Goal: Use online tool/utility: Utilize a website feature to perform a specific function

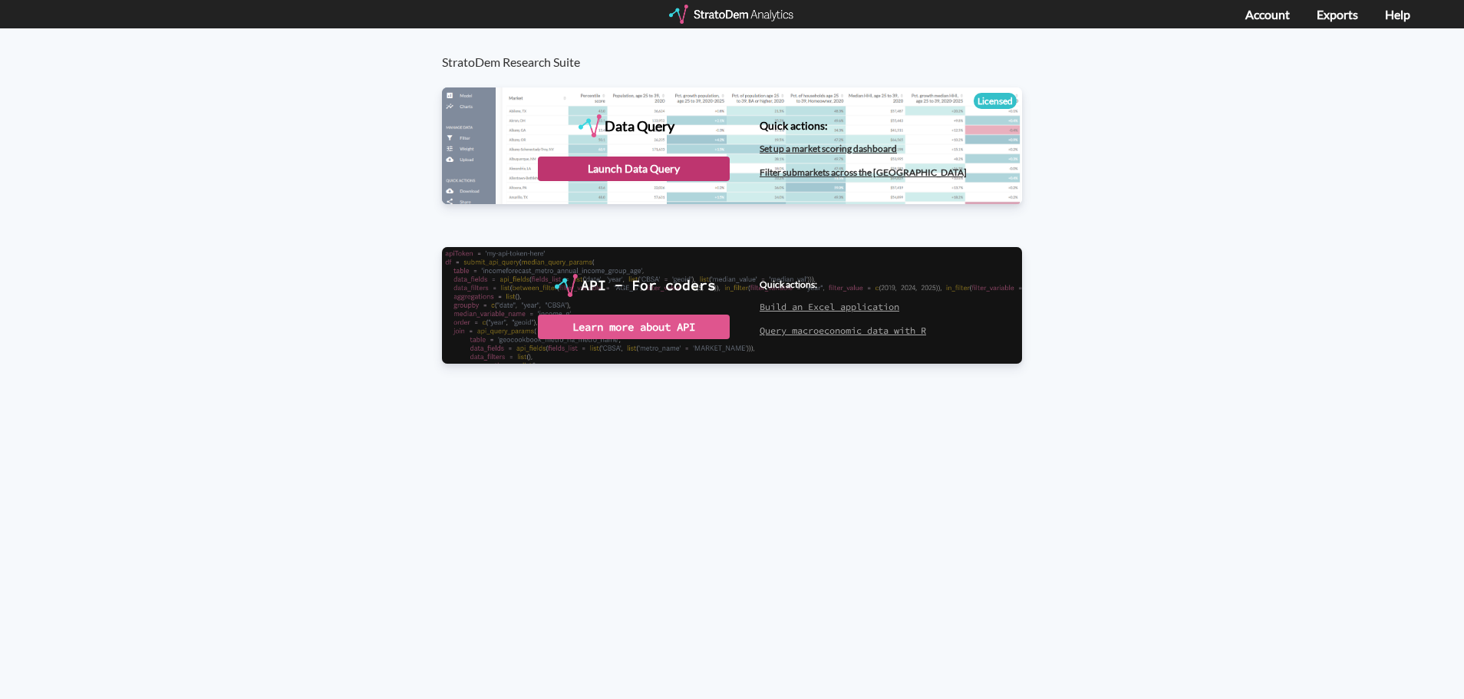
click at [661, 178] on div "Launch Data Query" at bounding box center [634, 169] width 192 height 25
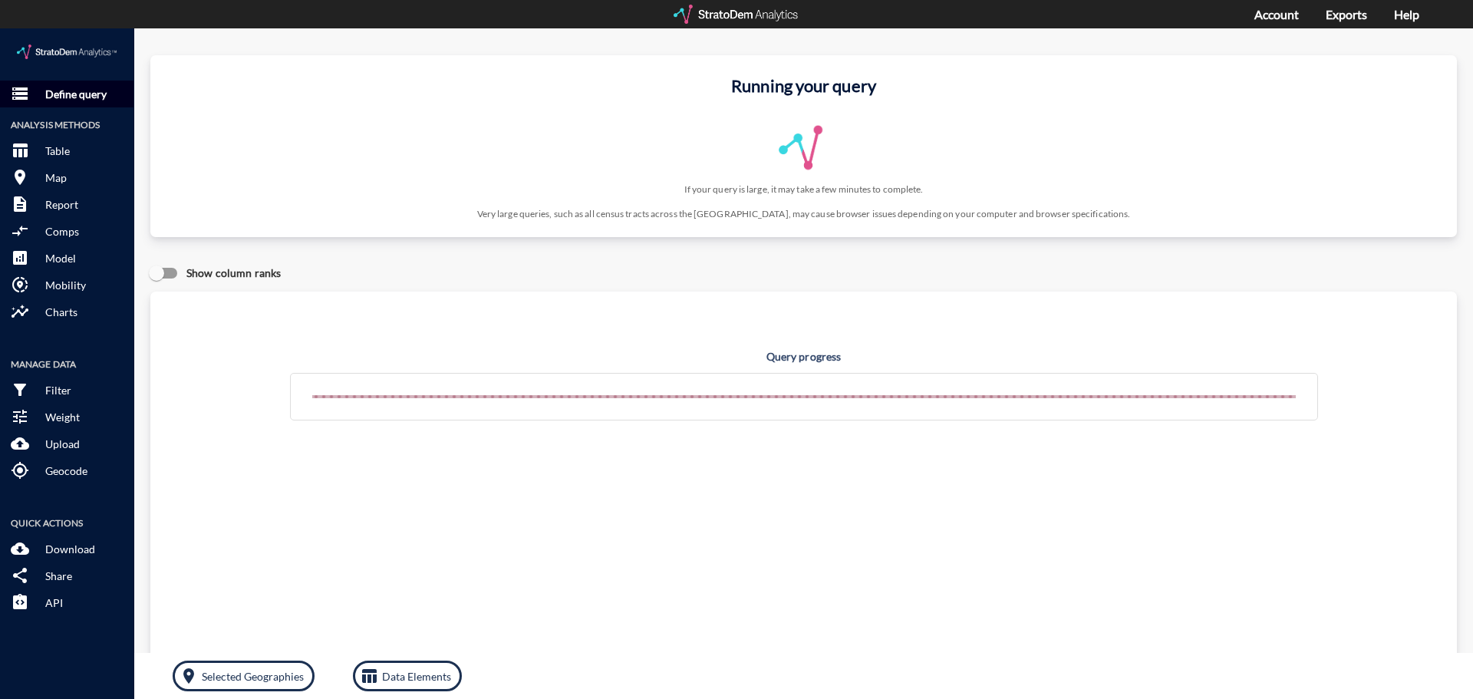
click p "Define query"
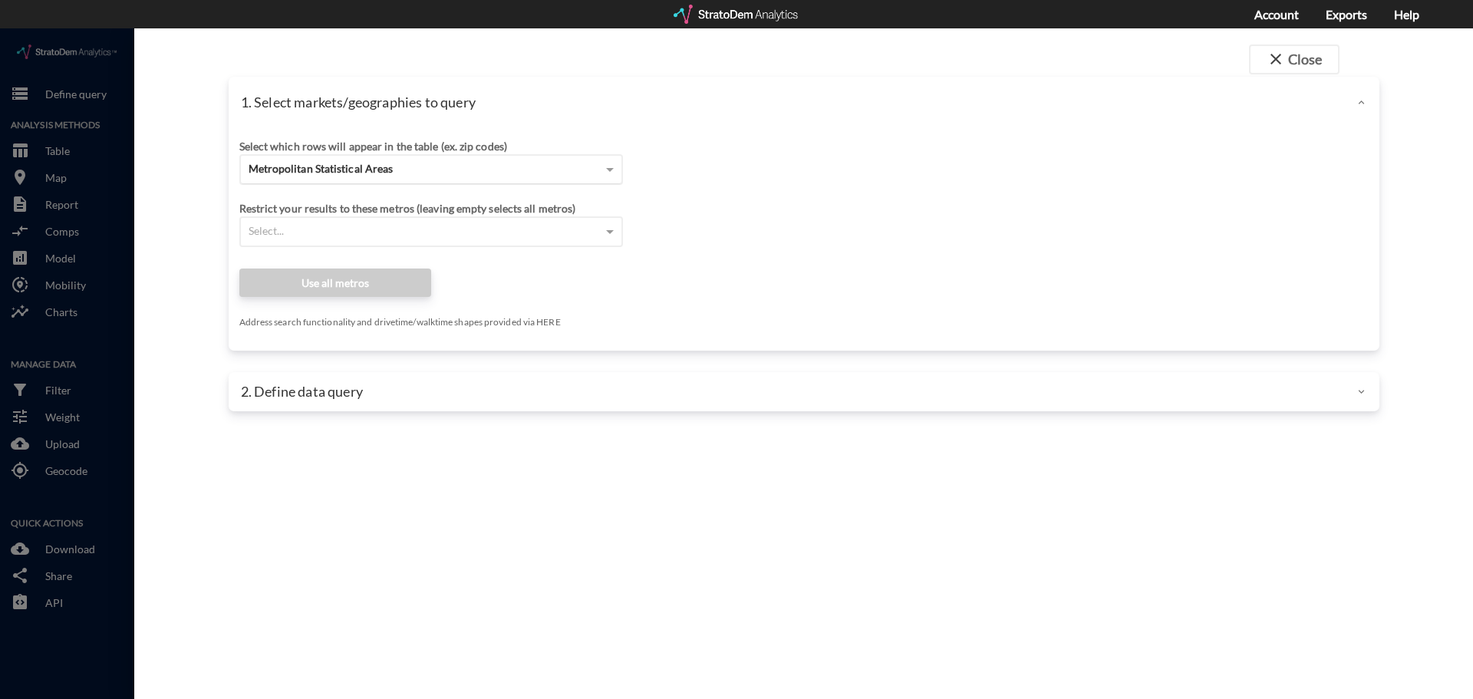
click span "Metropolitan Statistical Areas"
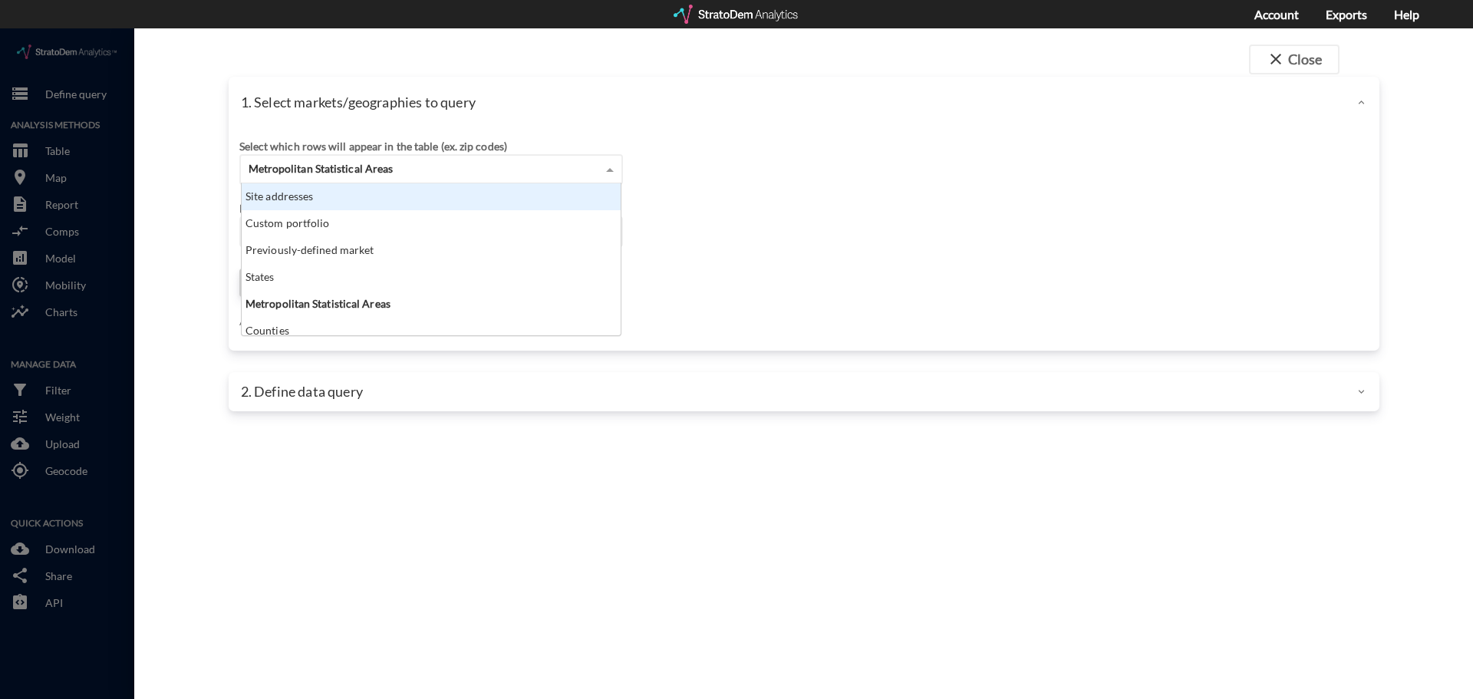
click div "Site addresses"
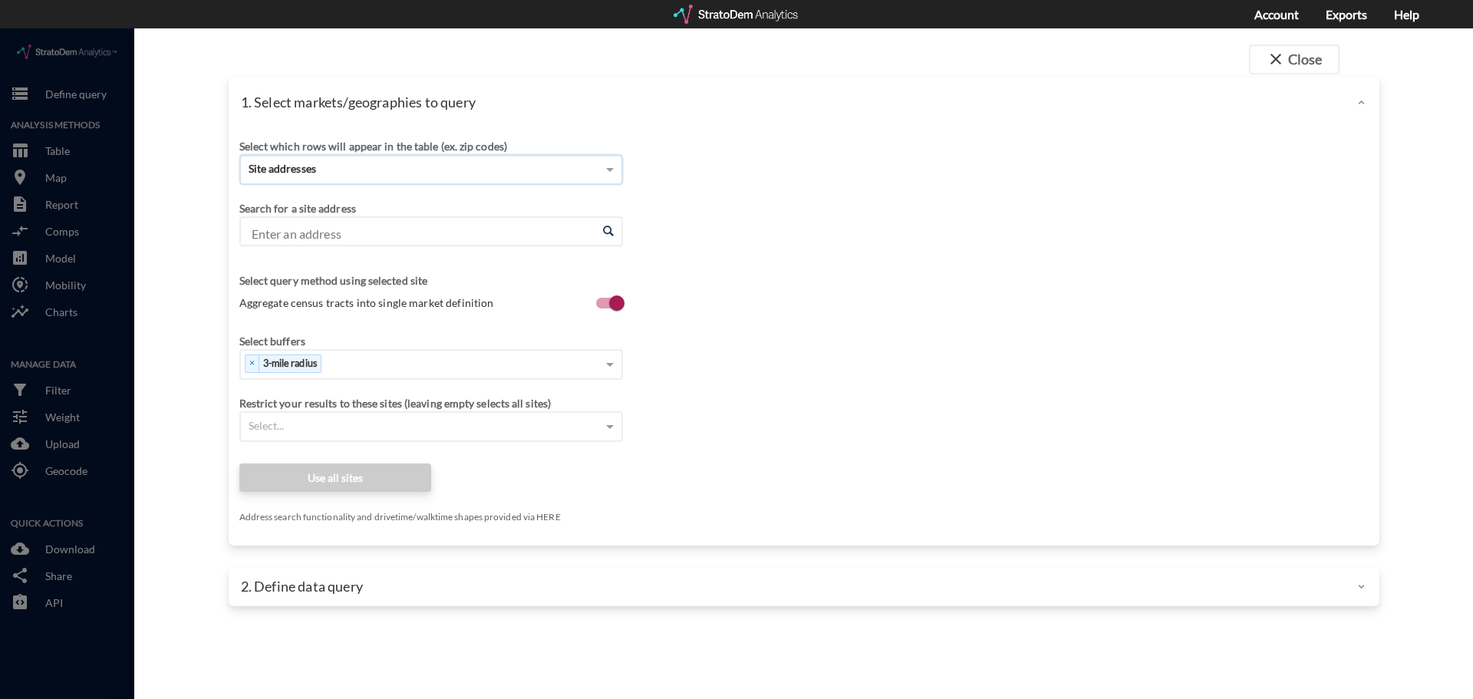
click input "Enter an address"
paste input "2005 Huginn Ln, Smyrna, TN 37167"
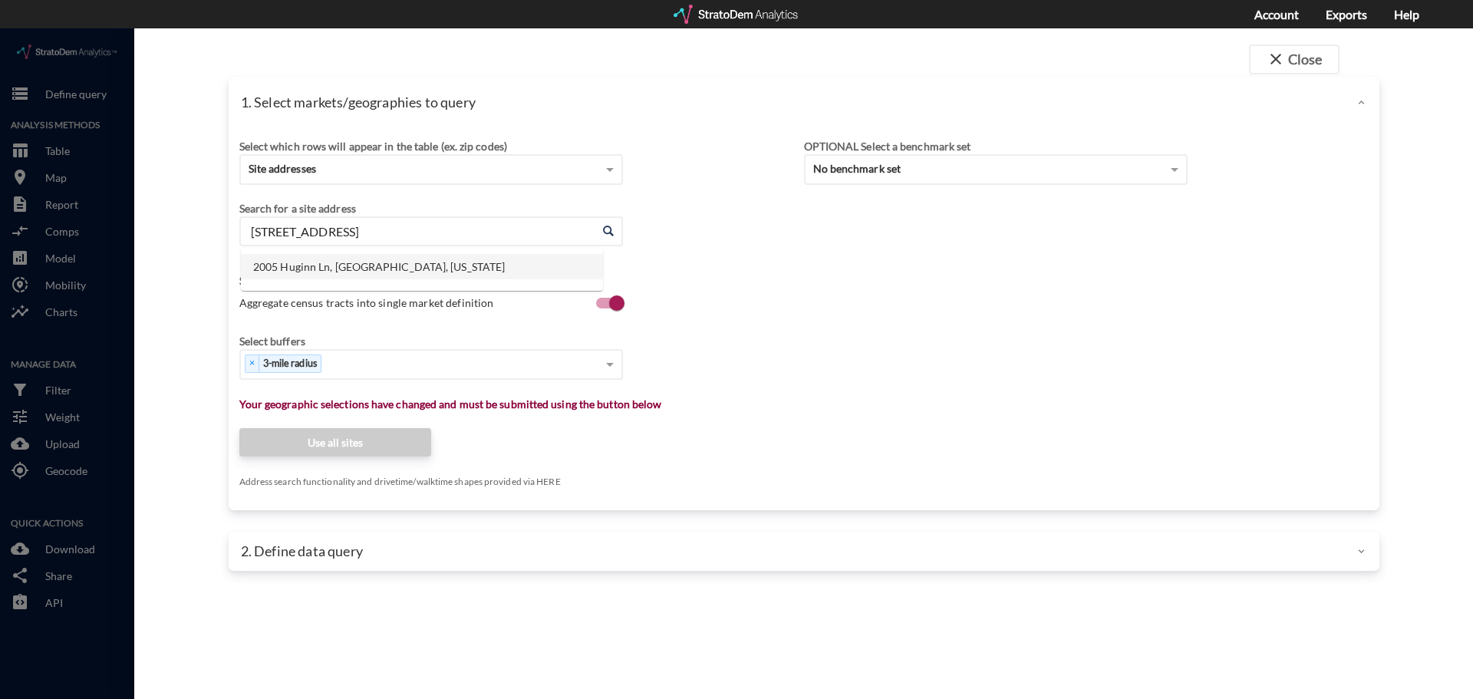
click li "2005 Huginn Ln, Smyrna, Tennessee"
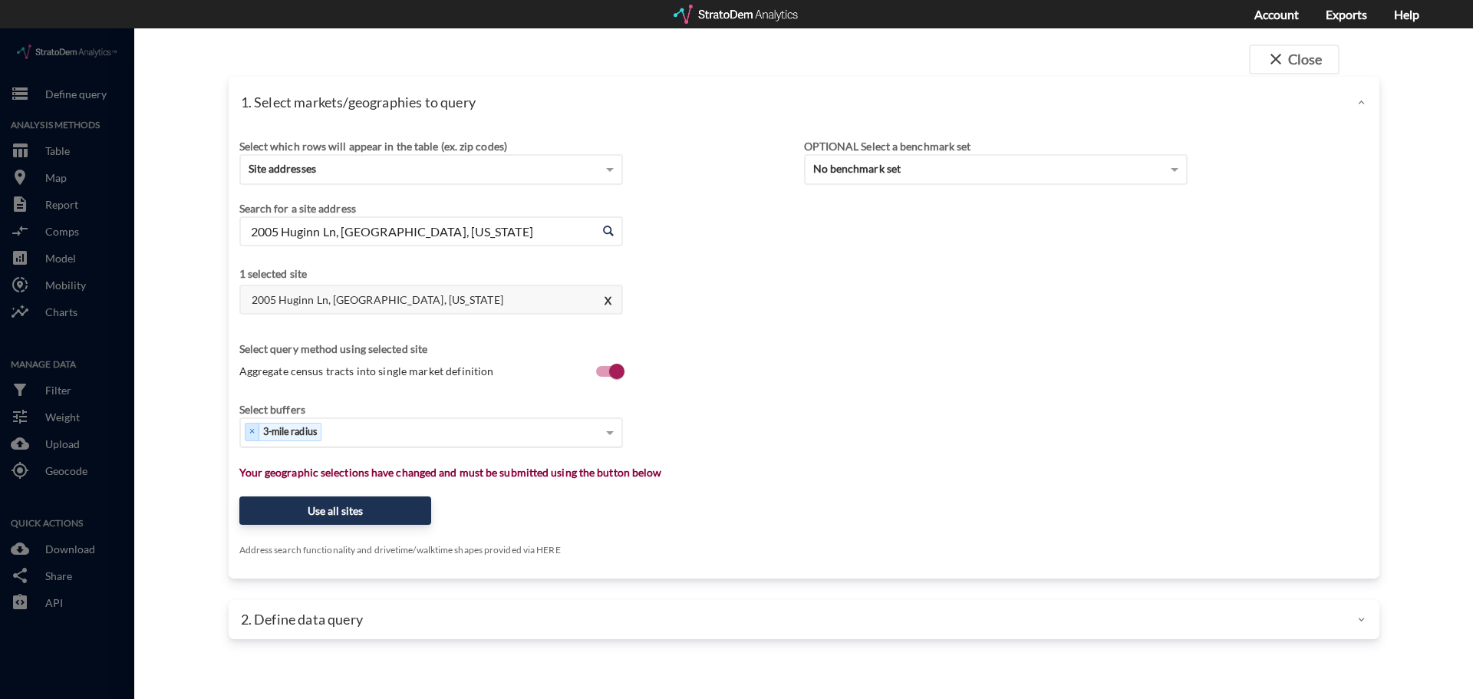
type input "2005 Huginn Ln, Smyrna, Tennessee"
click div "Select..."
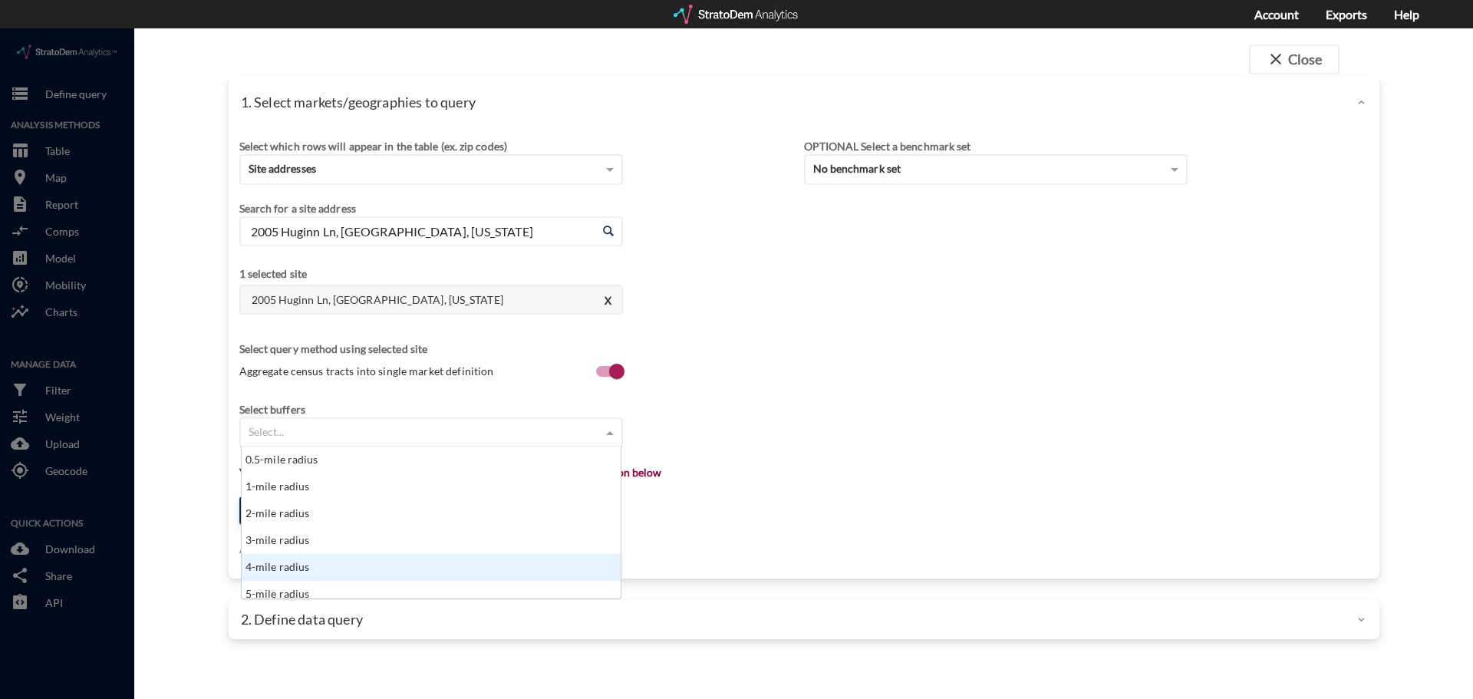
scroll to position [8, 0]
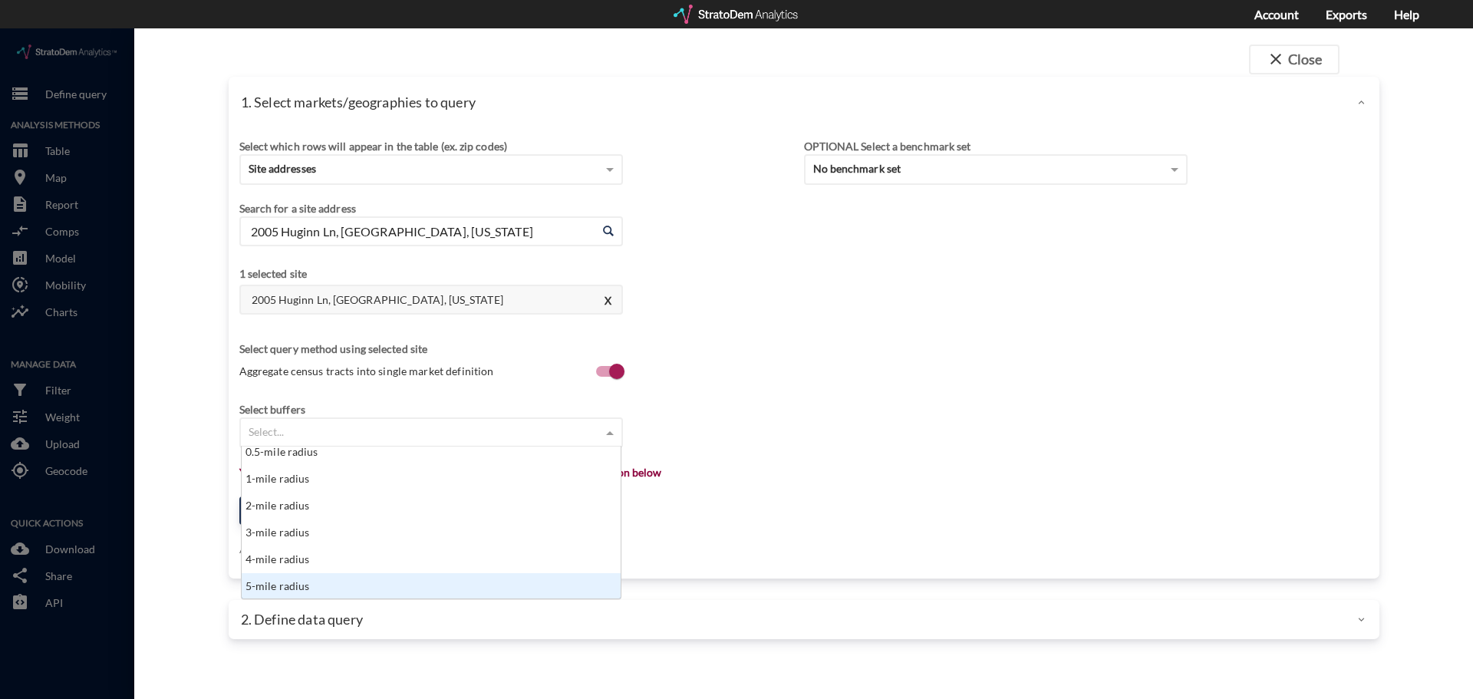
click div "5-mile radius"
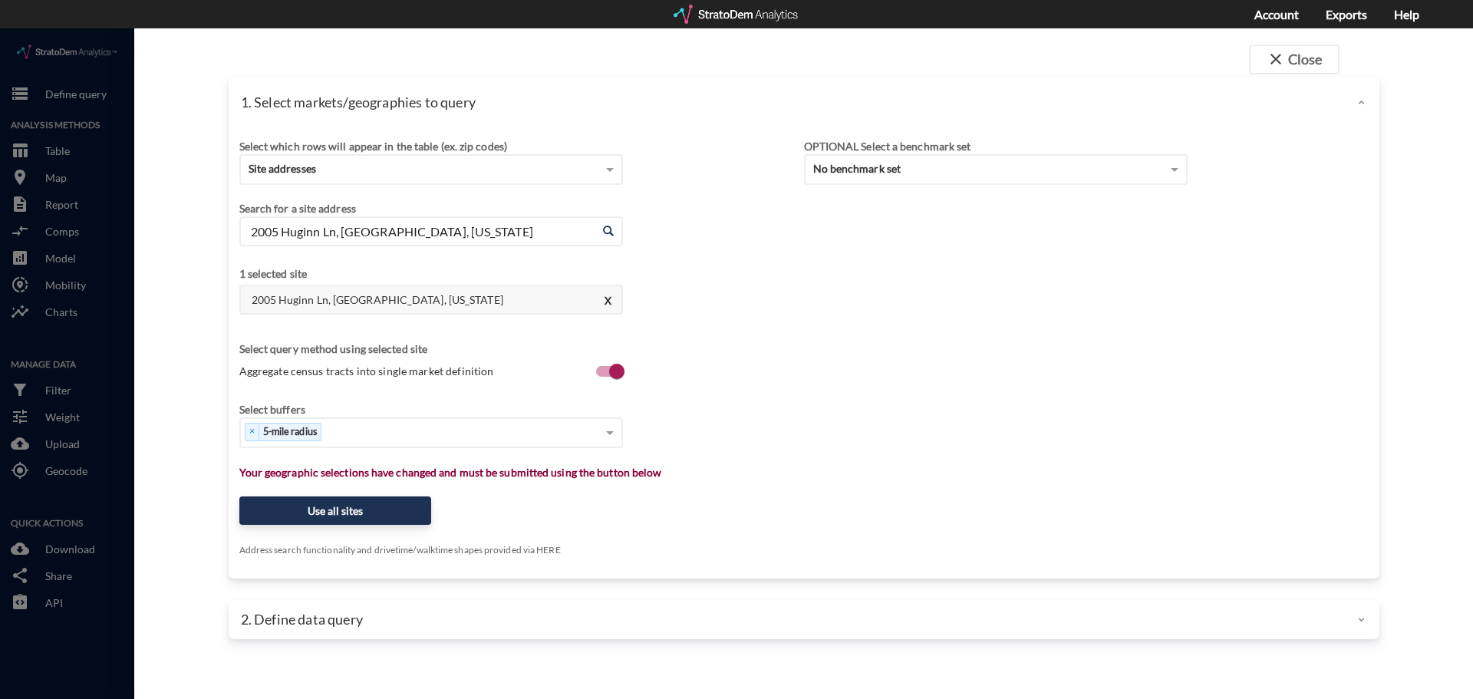
drag, startPoint x: 846, startPoint y: 375, endPoint x: 330, endPoint y: 503, distance: 531.1
click div "Select which rows will appear in the table (ex. zip codes) Site addresses Selec…"
click button "Use all sites"
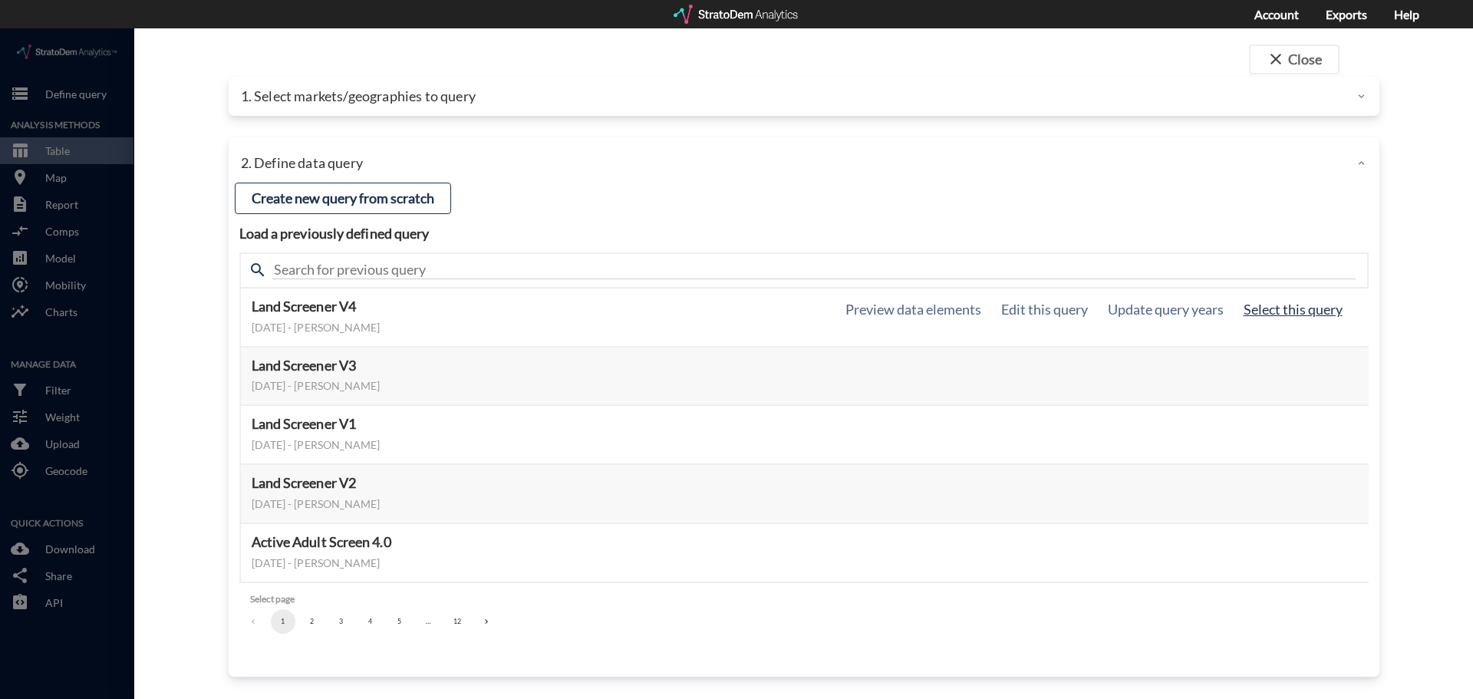
click button "Select this query"
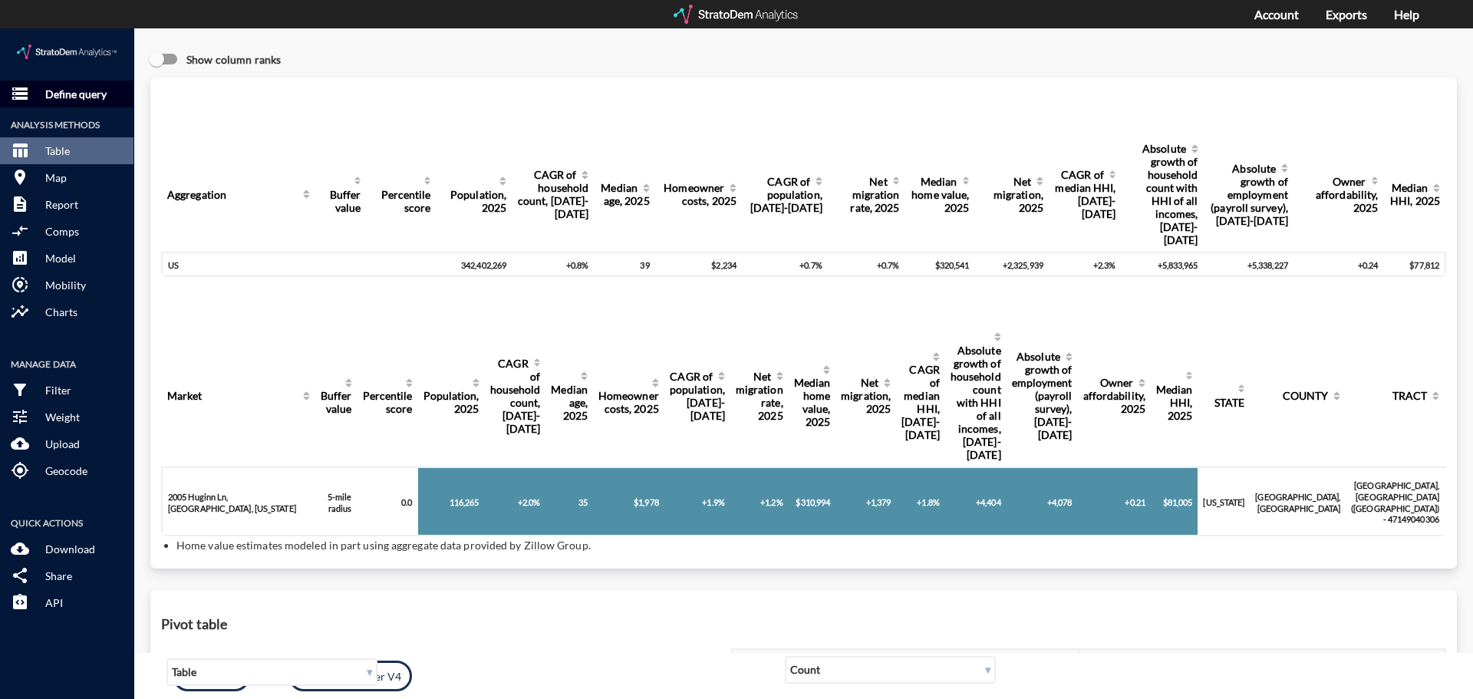
click p "Define query"
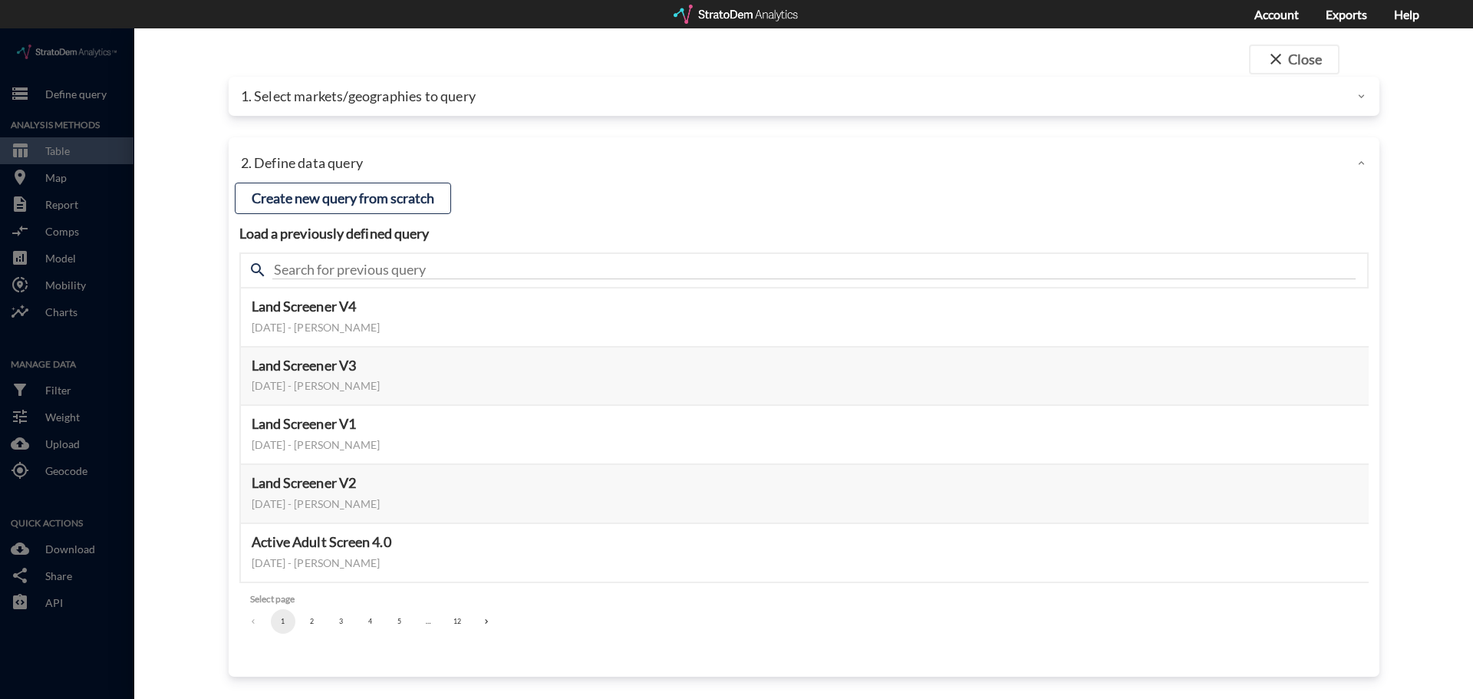
click p "1. Select markets/geographies to query"
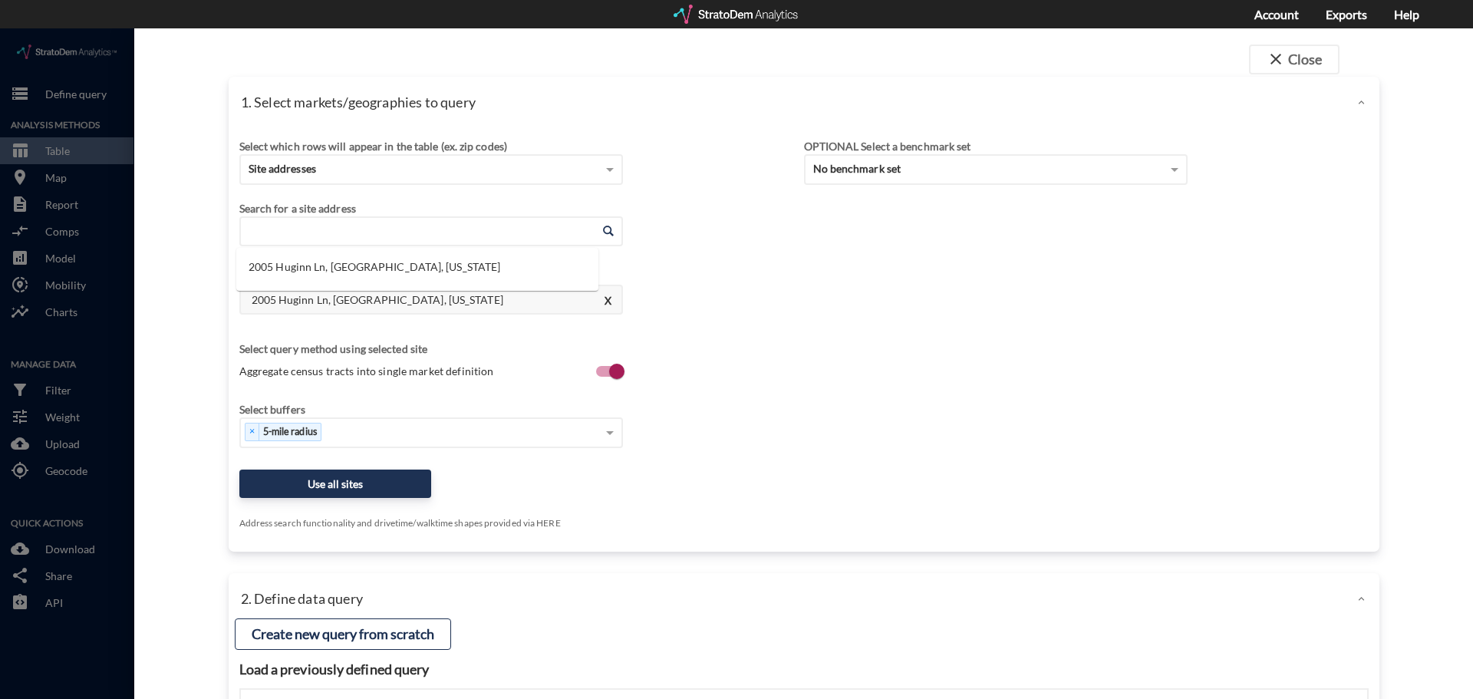
click input "Enter an address"
paste input "621 Fairburn Rd SW, Atlanta, GA 30331"
click li "621 Fairburn Rd SW, Atlanta, Georgia"
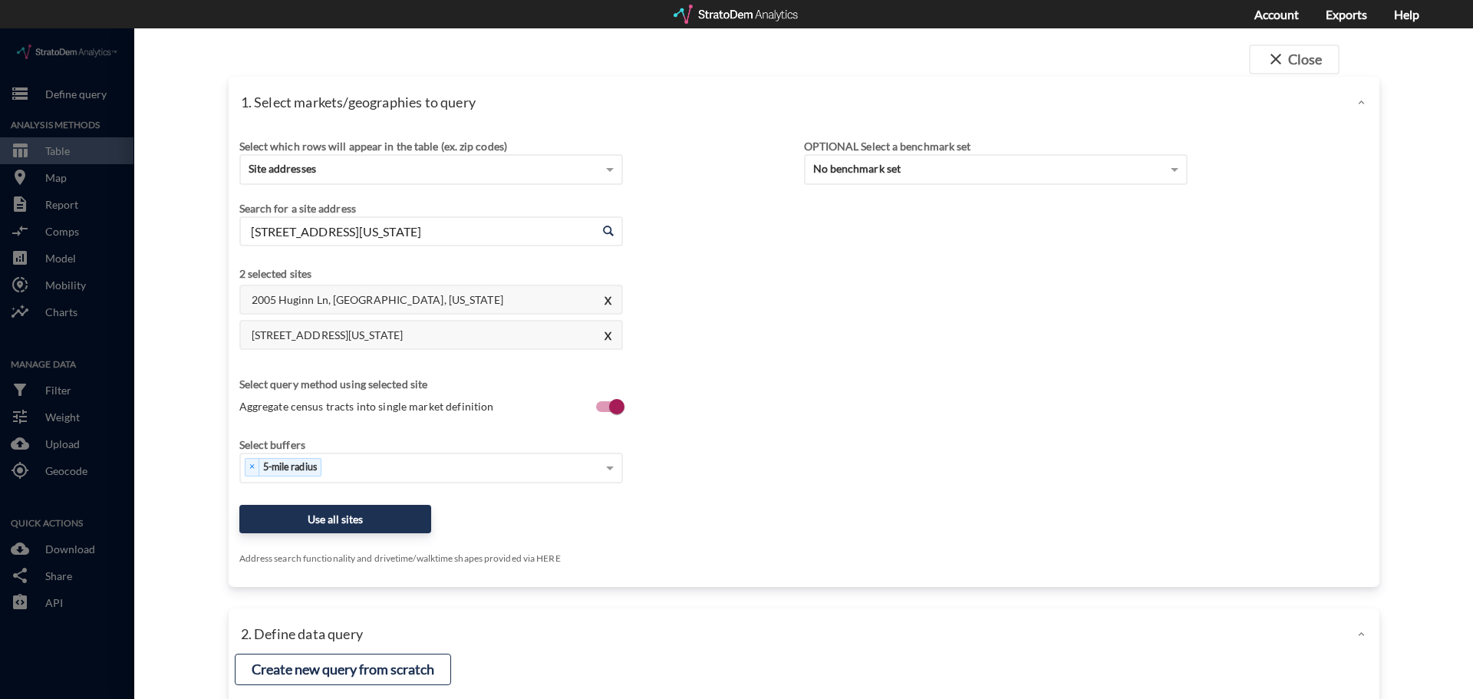
click input "621 Fairburn Rd SW, Atlanta, Georgia"
paste input "033.556922 / -084.250228"
click input "621 Fairburn Rd SW, Atlanta, Georgia"
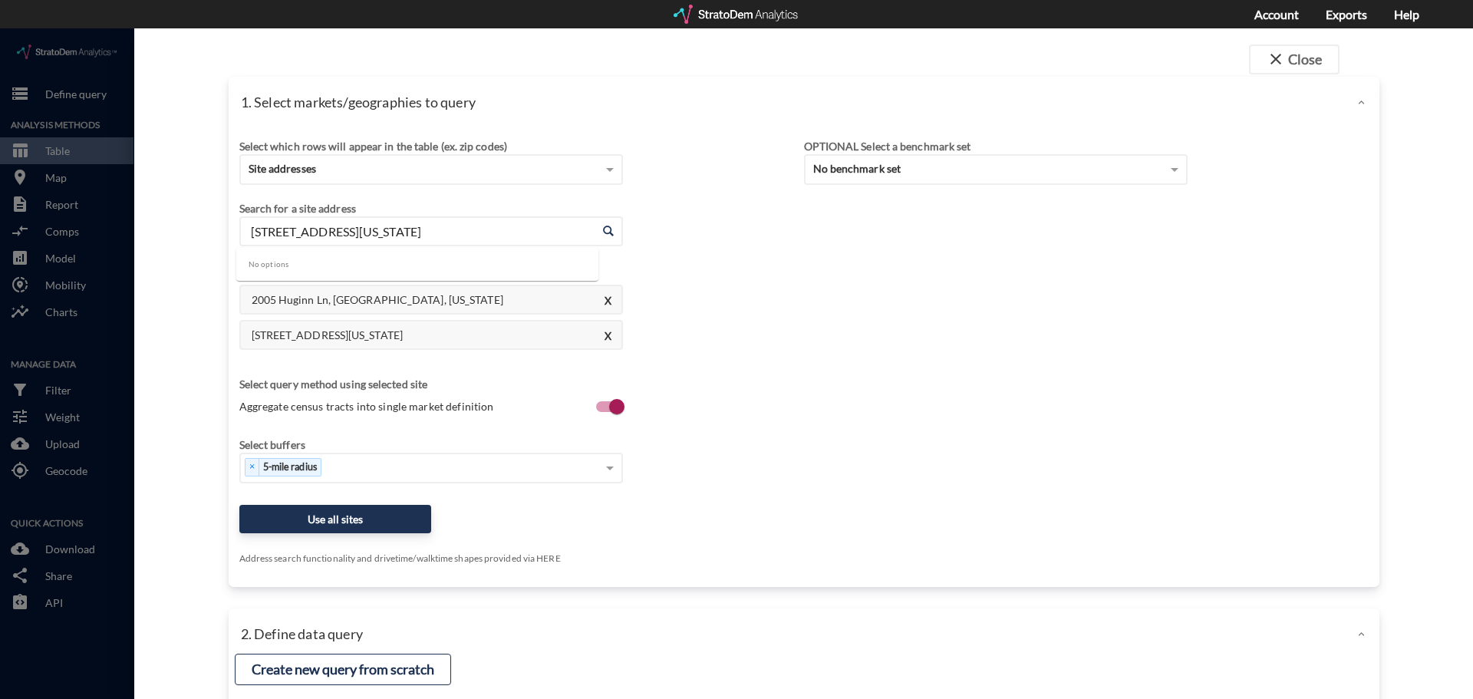
click input "621 Fairburn Rd SW, Atlanta, Georgia"
paste input "1 Estates Ave, Stockbridge, GA 30281"
click li "1 Estates Ave, Stockbridge, Georgia"
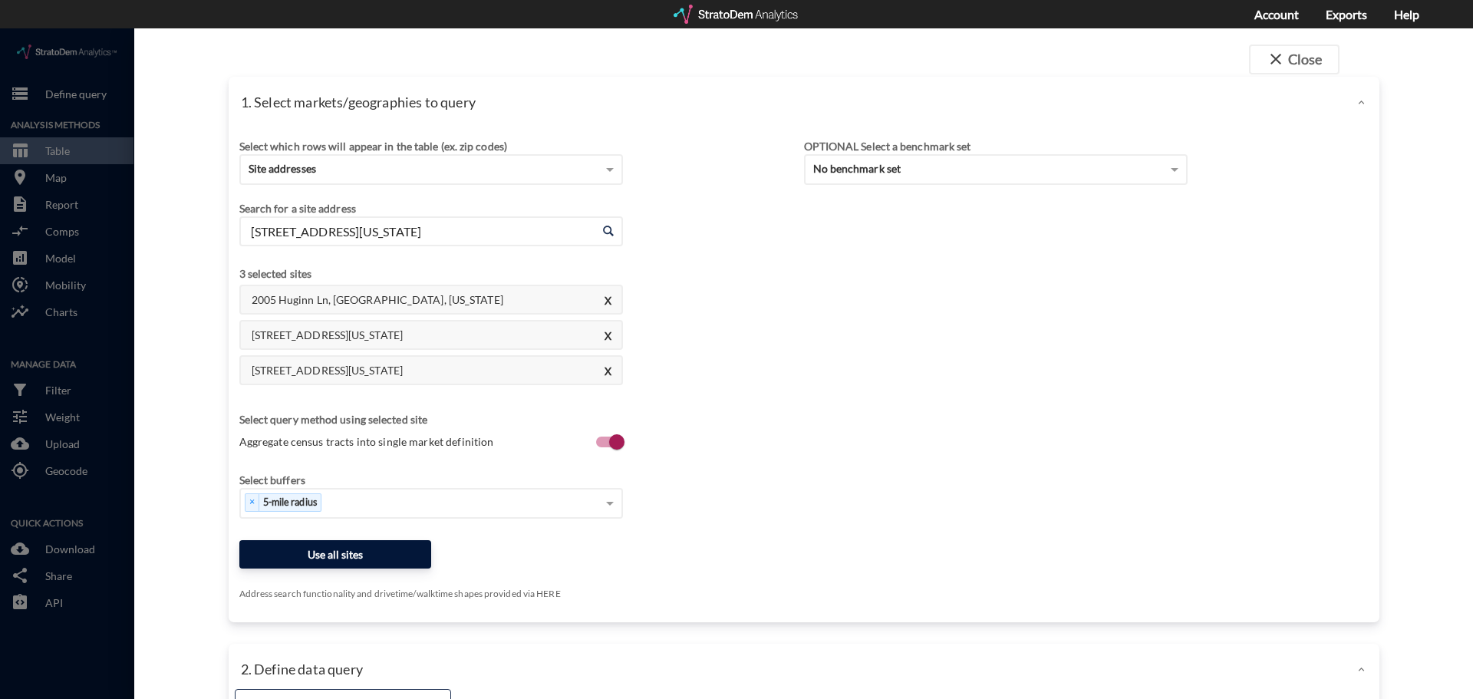
type input "1 Estates Ave, Stockbridge, Georgia"
click button "Use all sites"
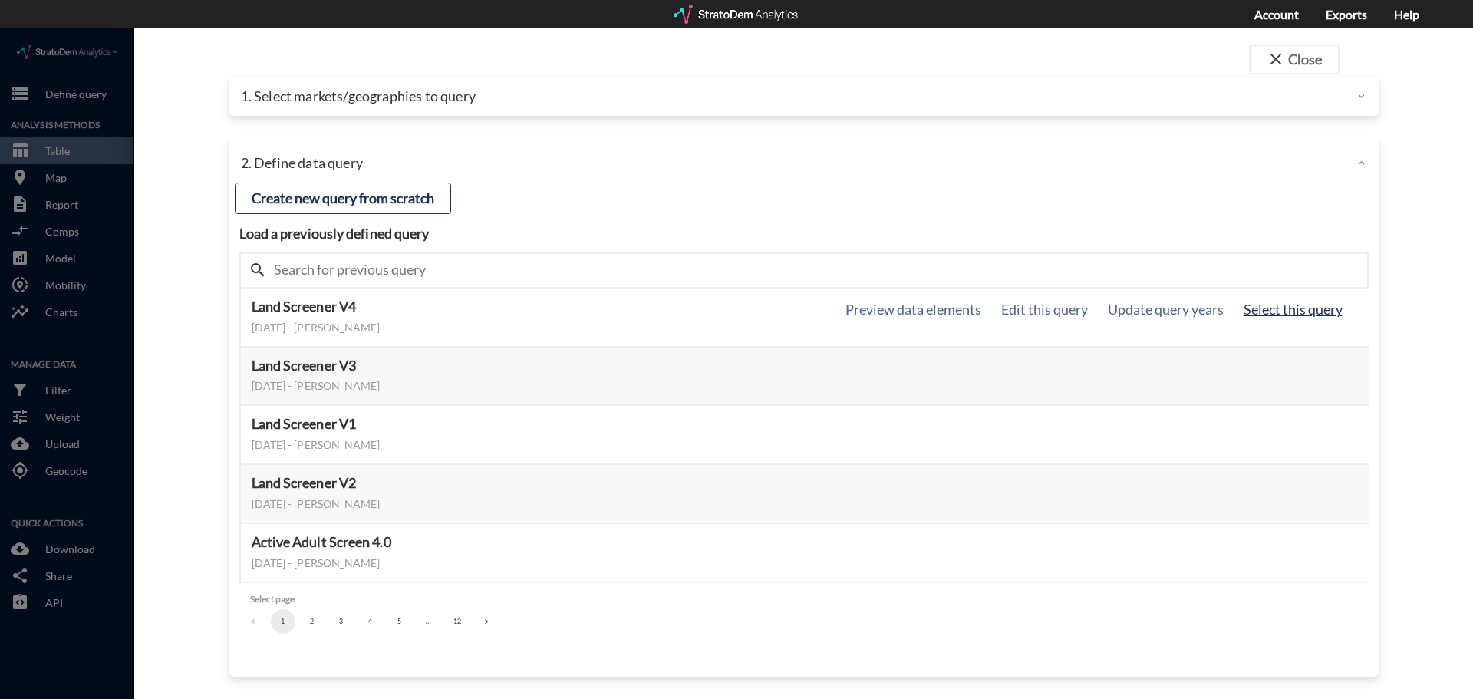
click button "Select this query"
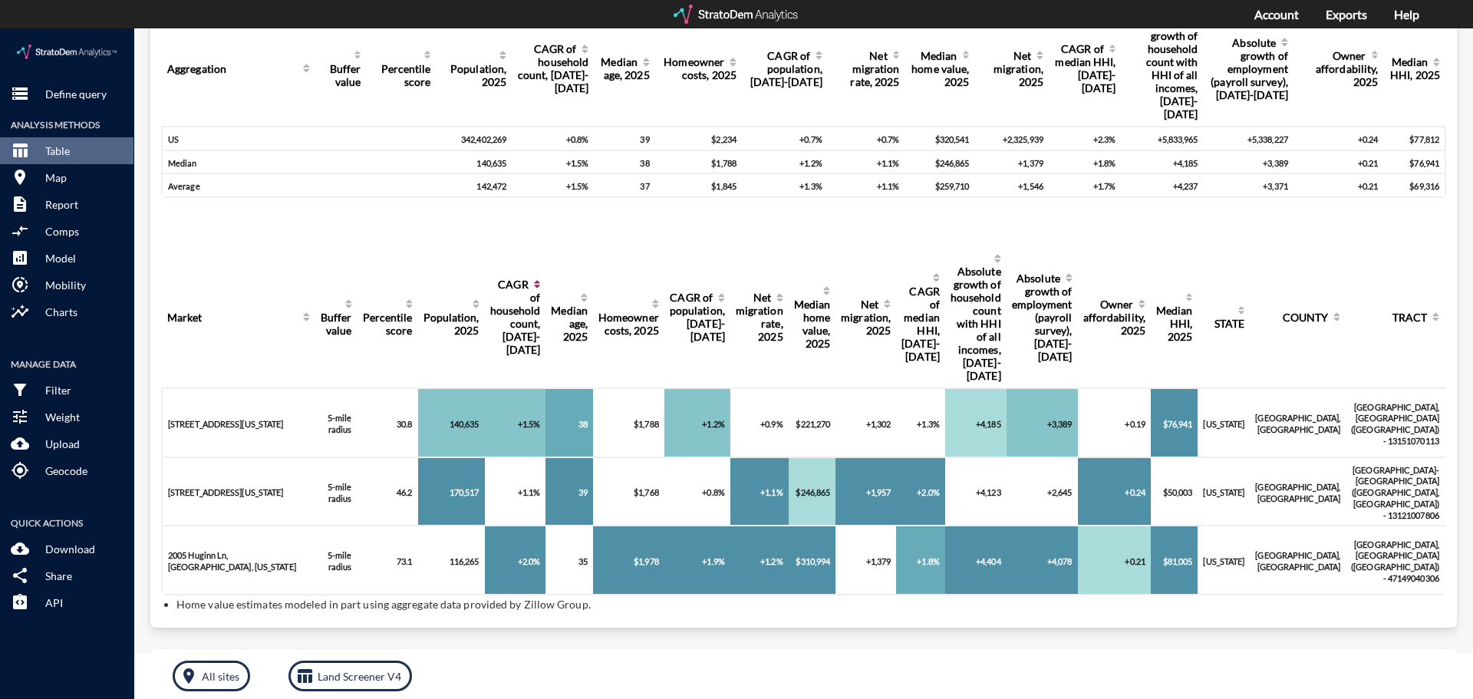
scroll to position [153, 0]
